Goal: Information Seeking & Learning: Learn about a topic

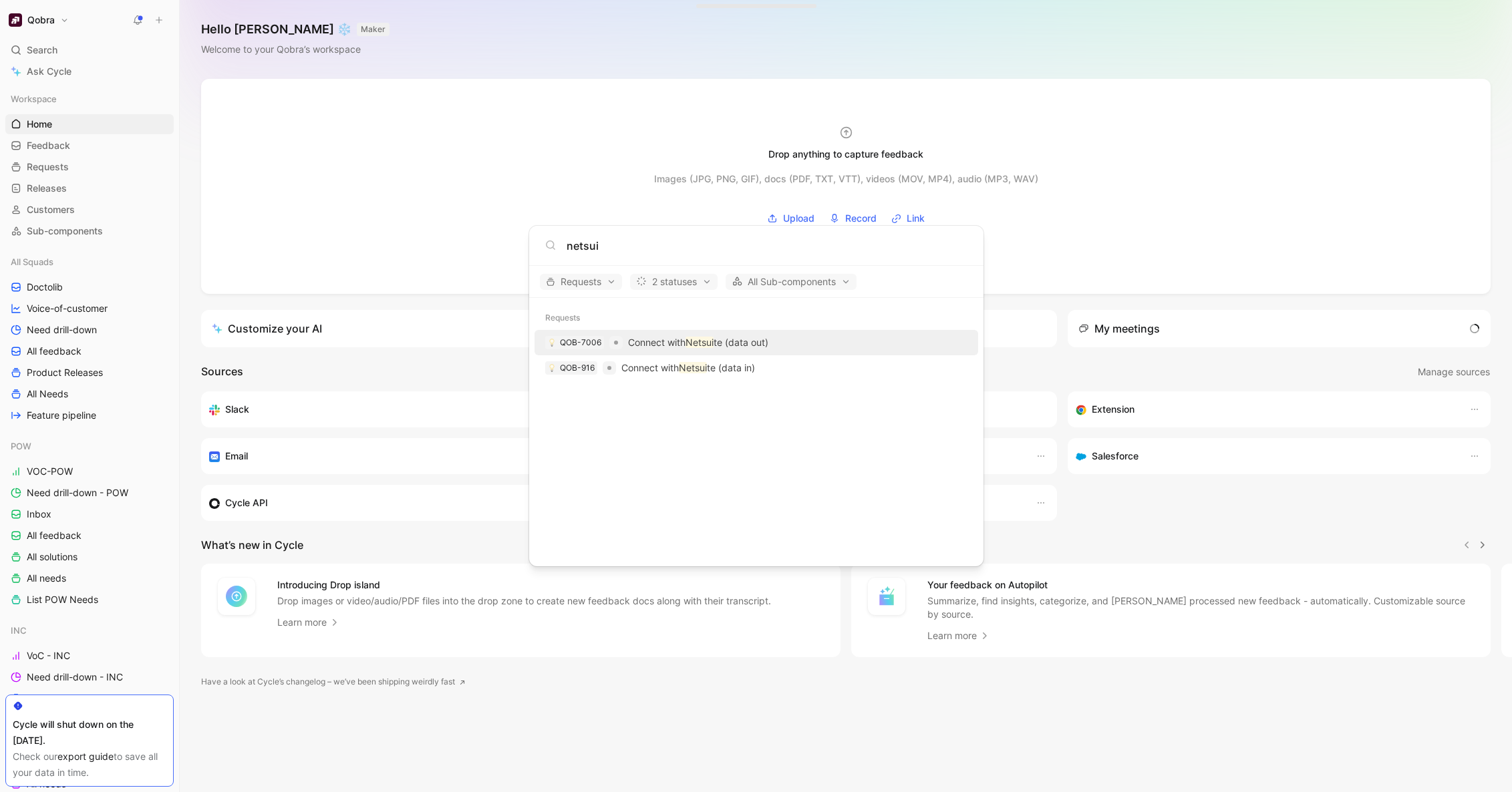
type input "netsui"
click at [748, 343] on p "Connect with Netsui te (data out)" at bounding box center [698, 343] width 140 height 16
click at [746, 364] on p "Connect with Netsui te (data in)" at bounding box center [688, 368] width 134 height 16
click at [541, 183] on body "Qobra Search ⌘ K Ask Cycle Workspace Home G then H Feedback G then F Requests G…" at bounding box center [756, 396] width 1512 height 792
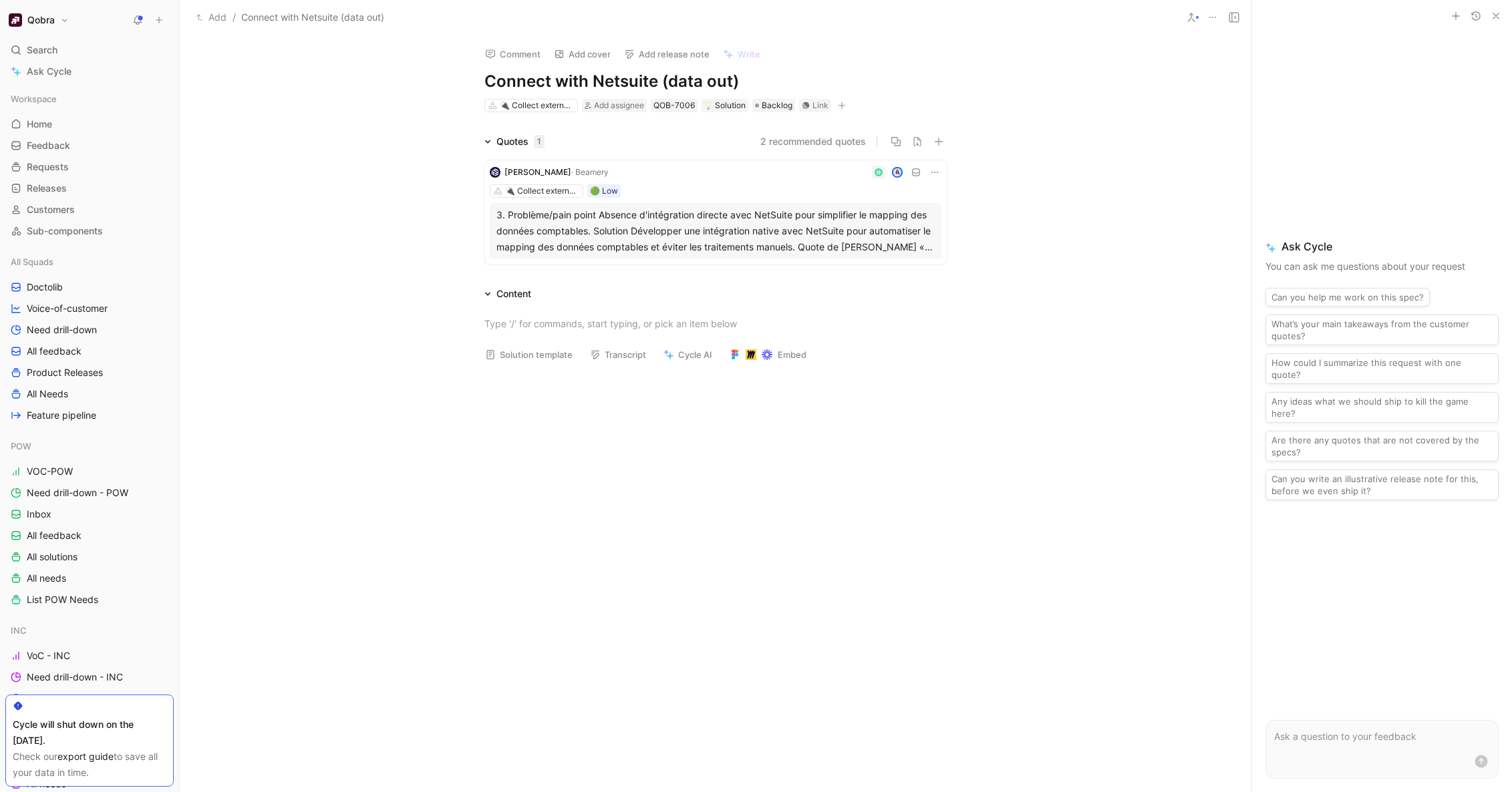
click at [676, 173] on div at bounding box center [778, 172] width 327 height 13
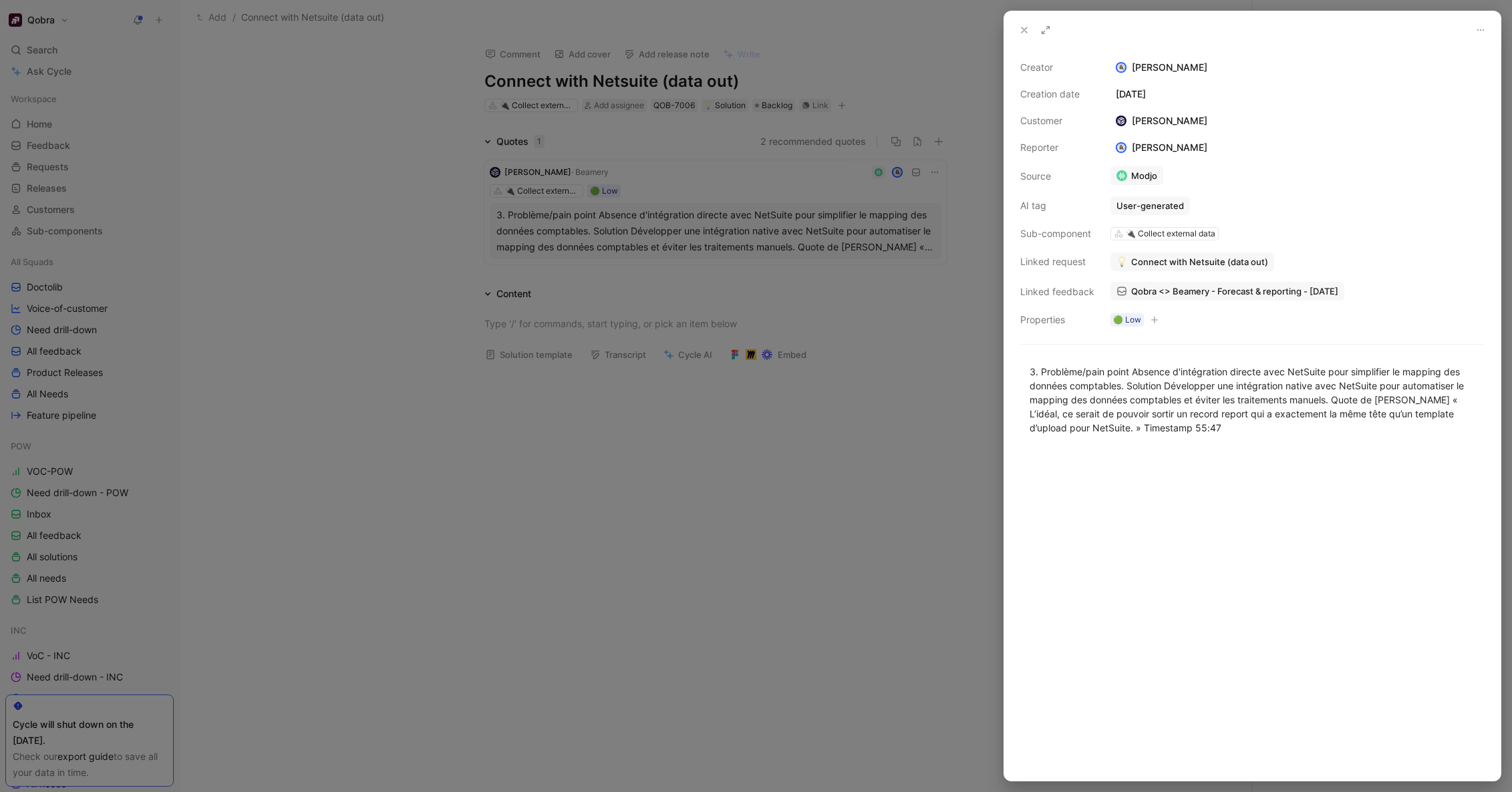
click at [861, 477] on div at bounding box center [756, 396] width 1512 height 792
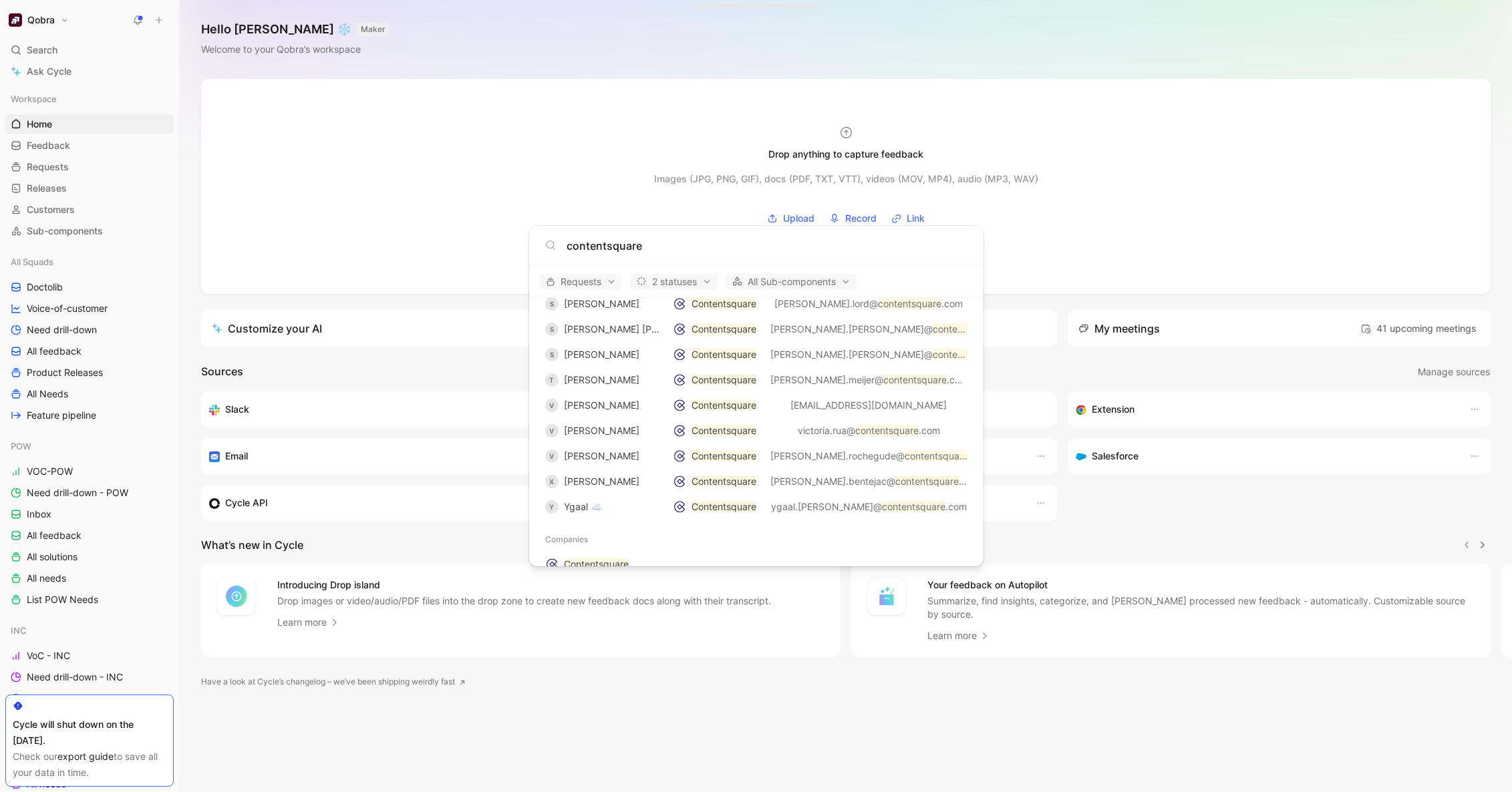
scroll to position [1456, 0]
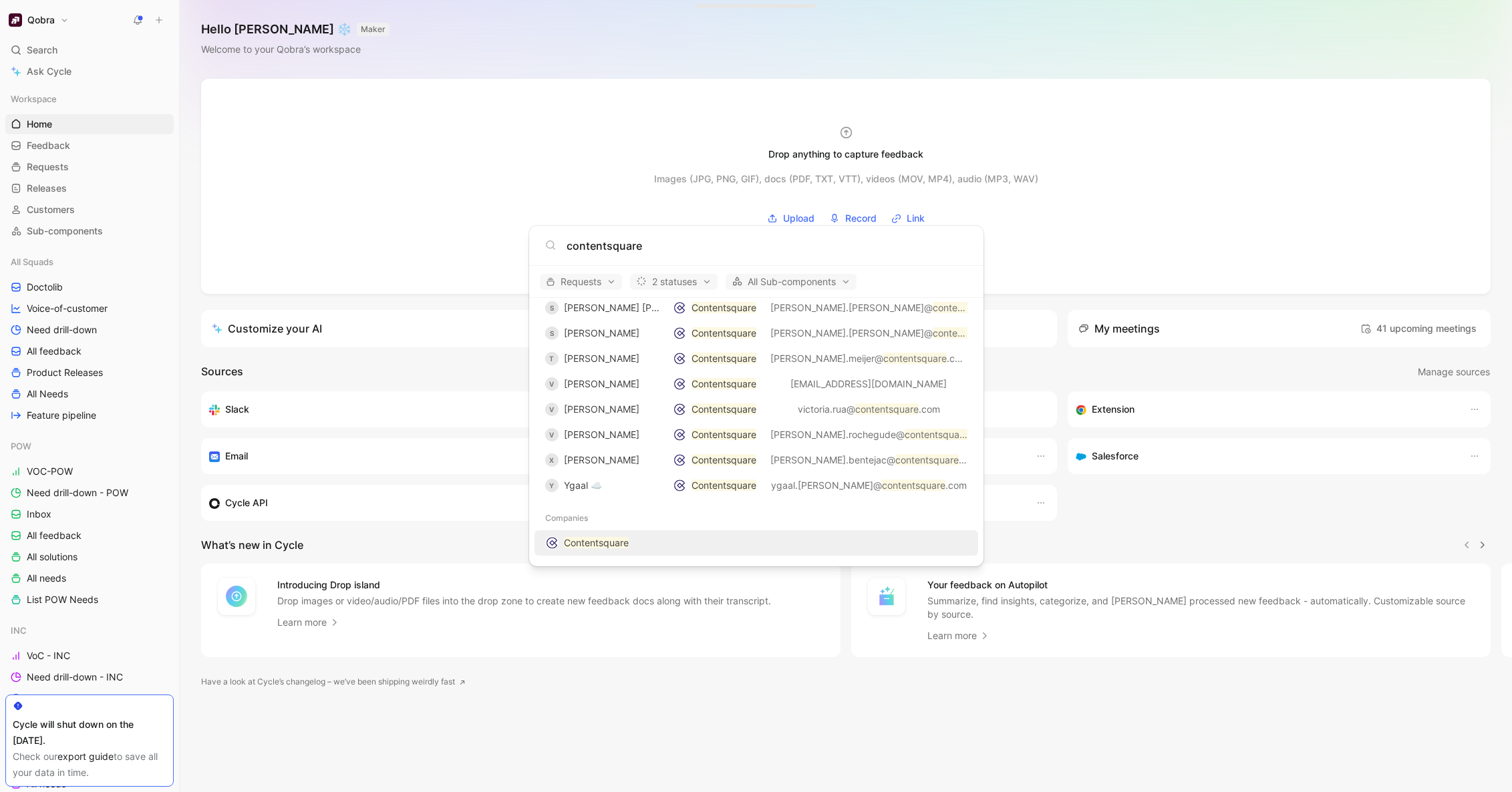
type input "contentsquare"
click at [608, 538] on mark "Contentsquare" at bounding box center [596, 542] width 65 height 11
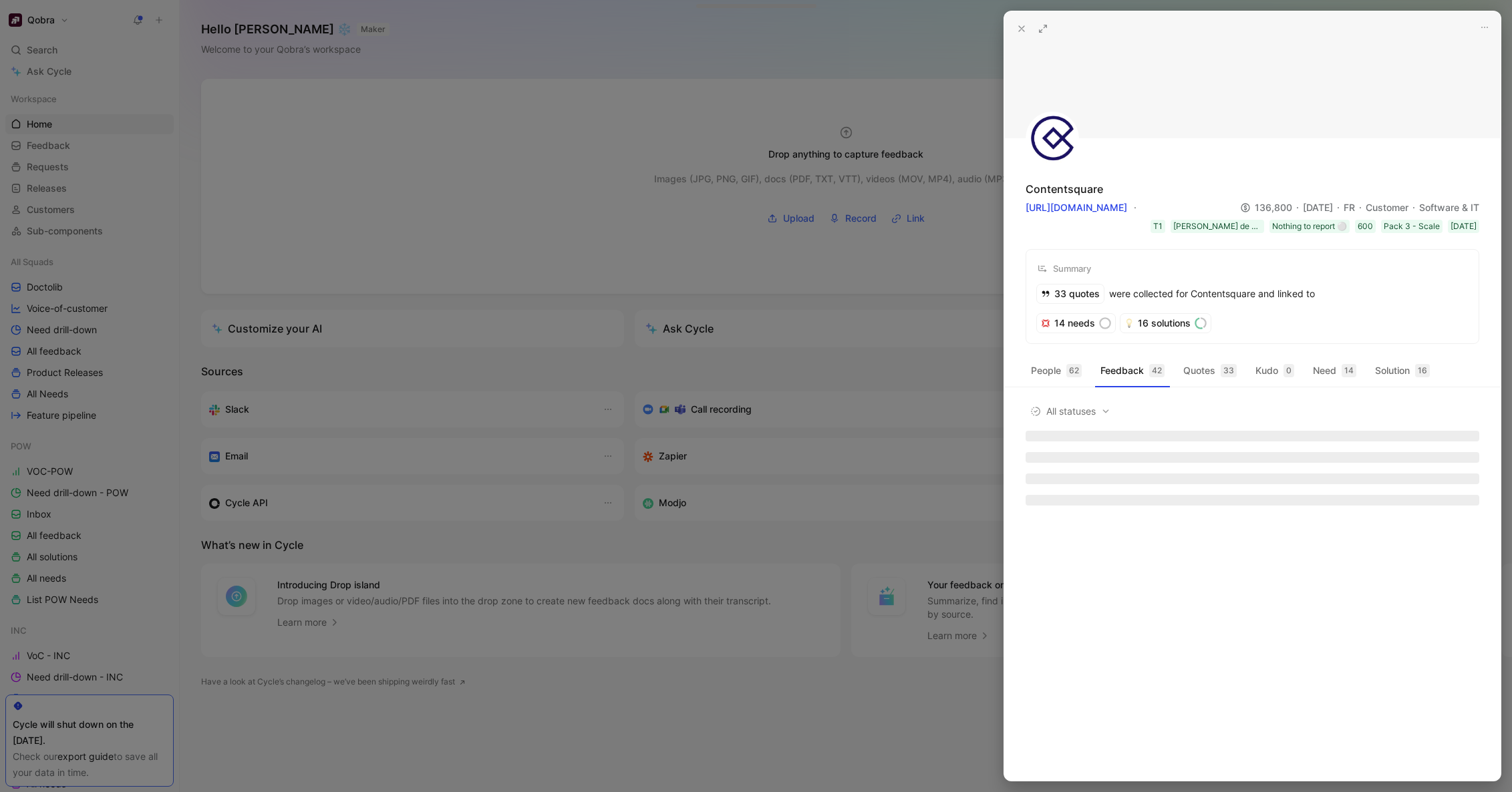
click at [1036, 28] on button at bounding box center [1042, 28] width 19 height 19
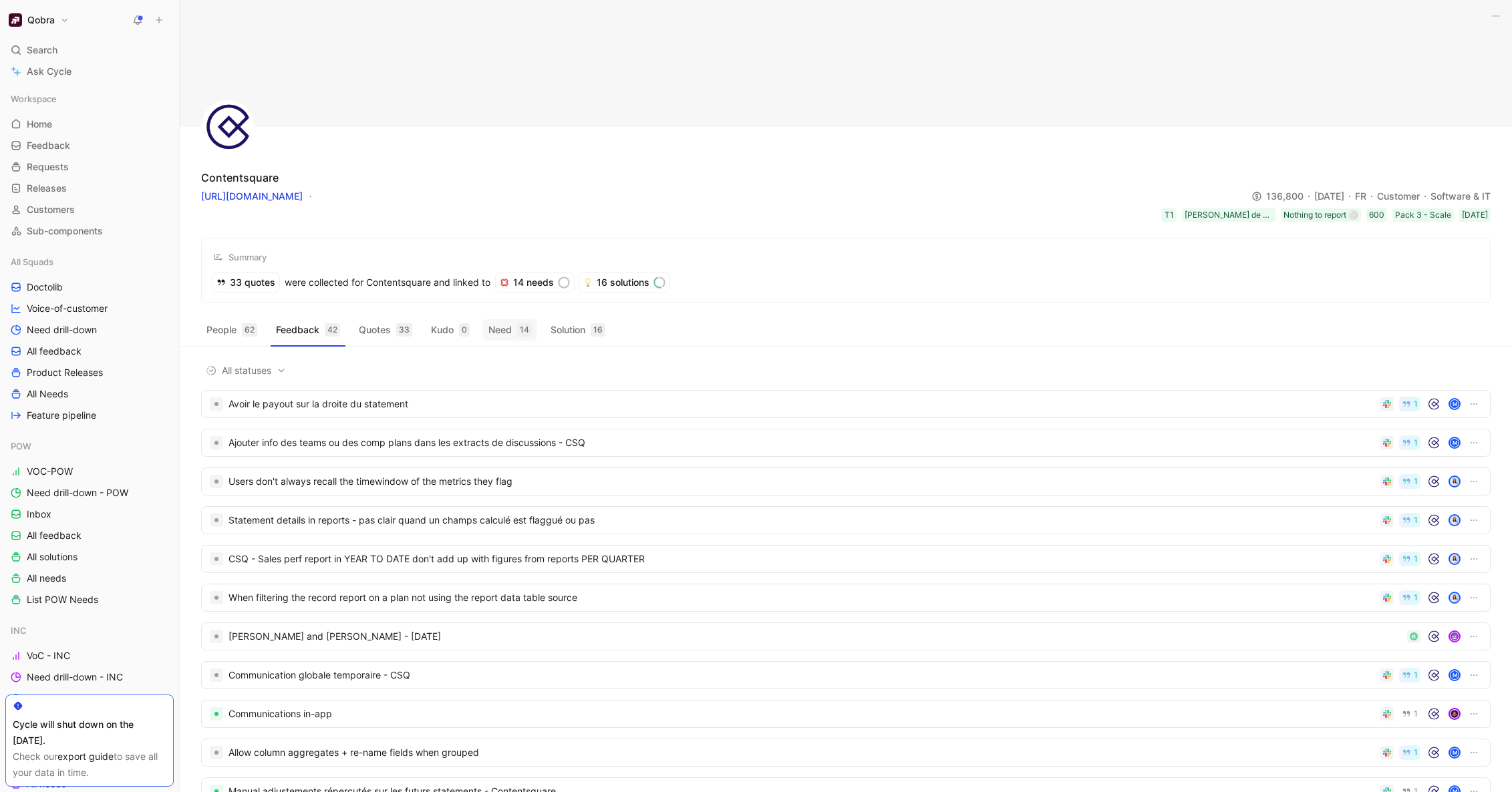
click at [488, 332] on button "Need 14" at bounding box center [510, 329] width 54 height 21
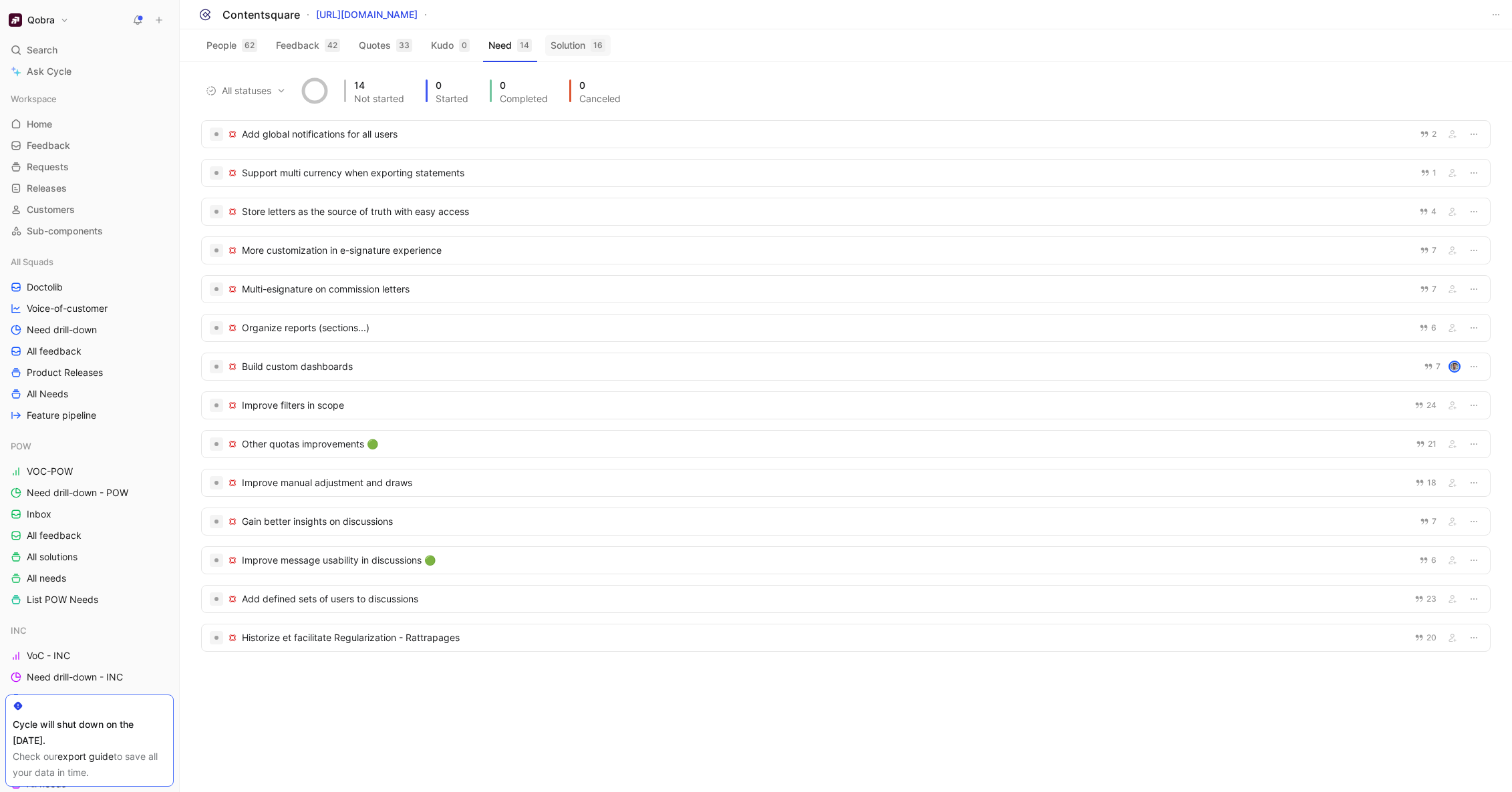
click at [590, 51] on button "Solution 16" at bounding box center [578, 45] width 65 height 21
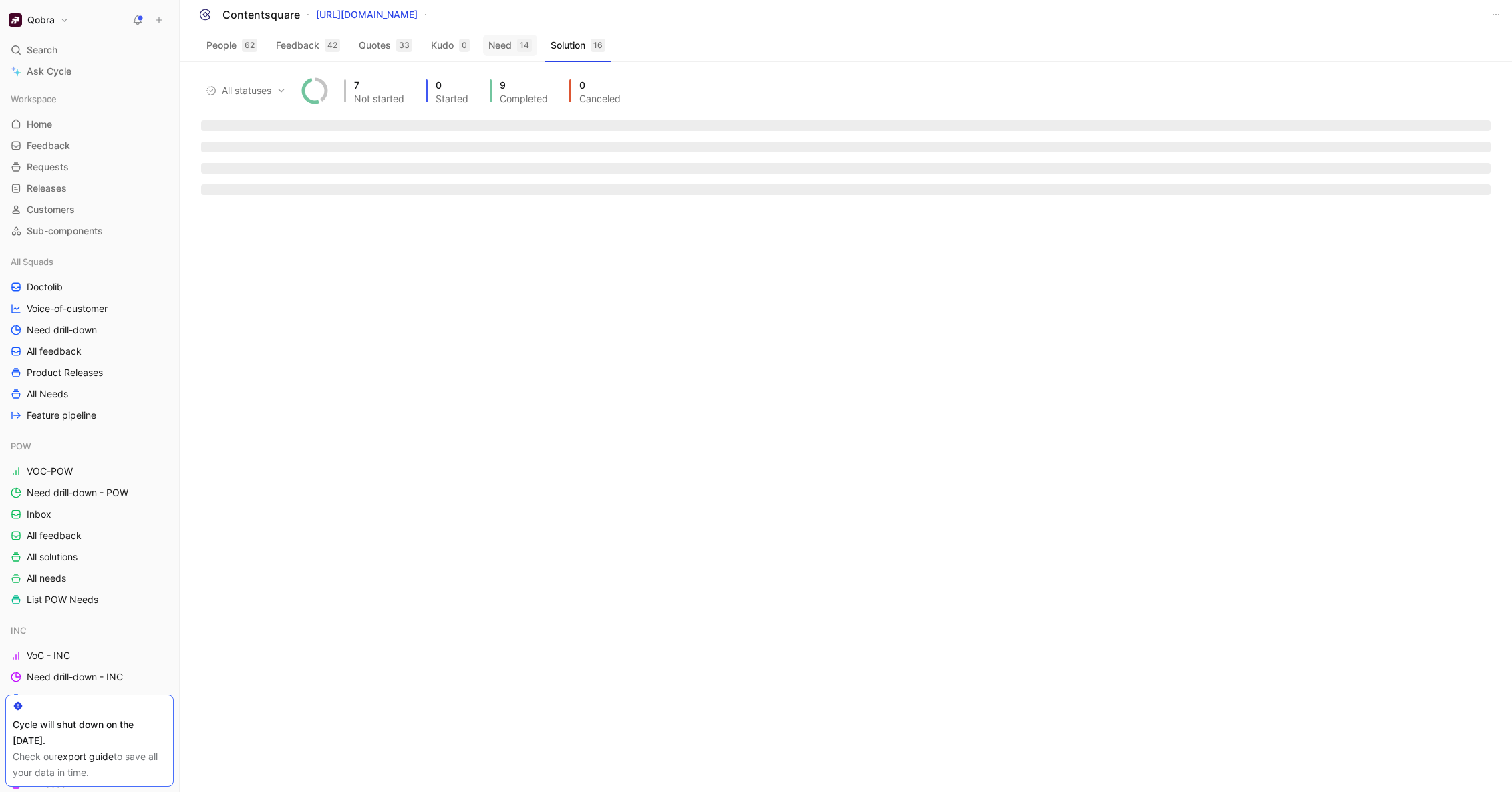
click at [517, 44] on button "Need 14" at bounding box center [510, 45] width 54 height 21
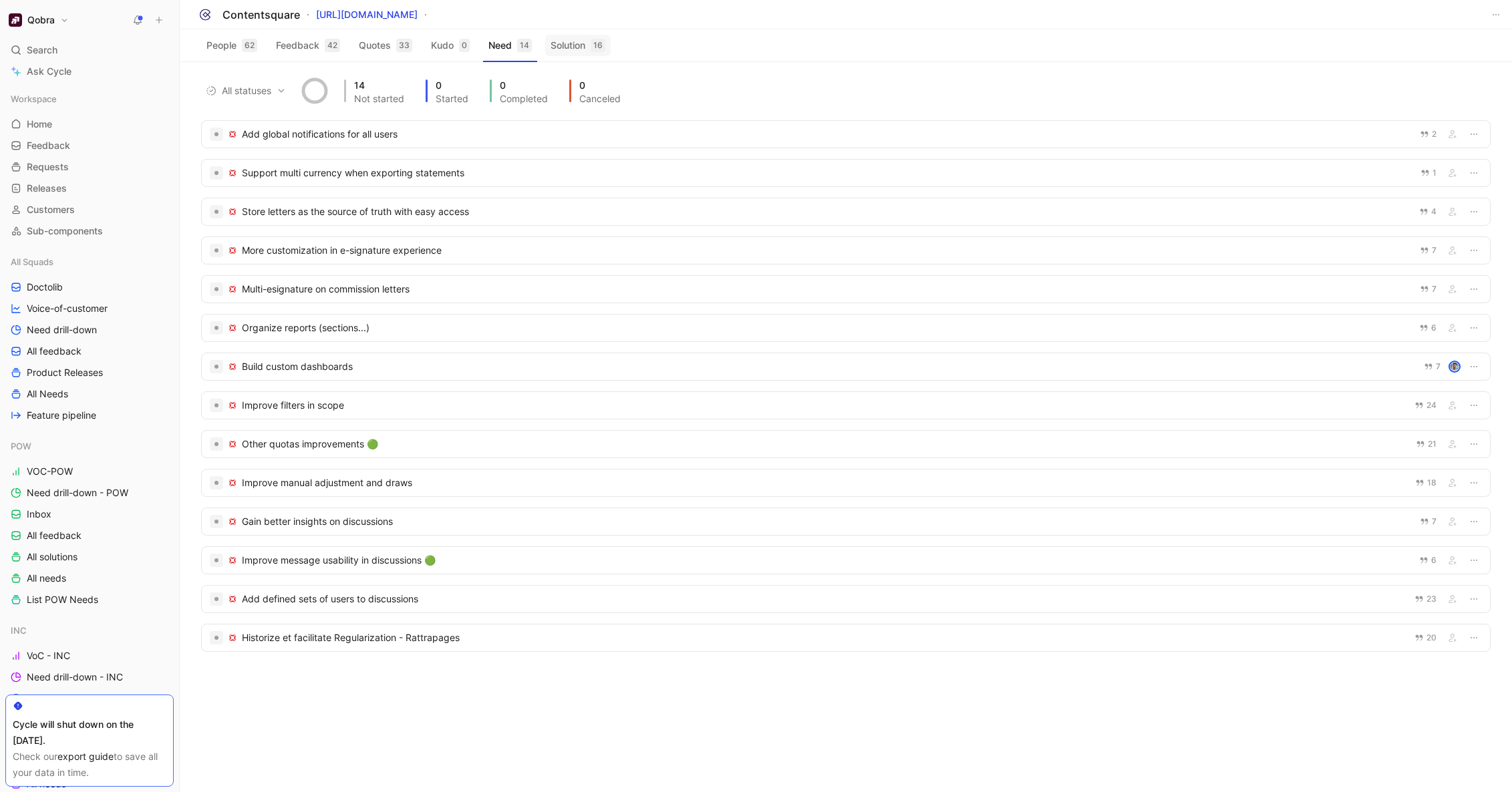
click at [583, 44] on button "Solution 16" at bounding box center [578, 45] width 65 height 21
